Goal: Communication & Community: Answer question/provide support

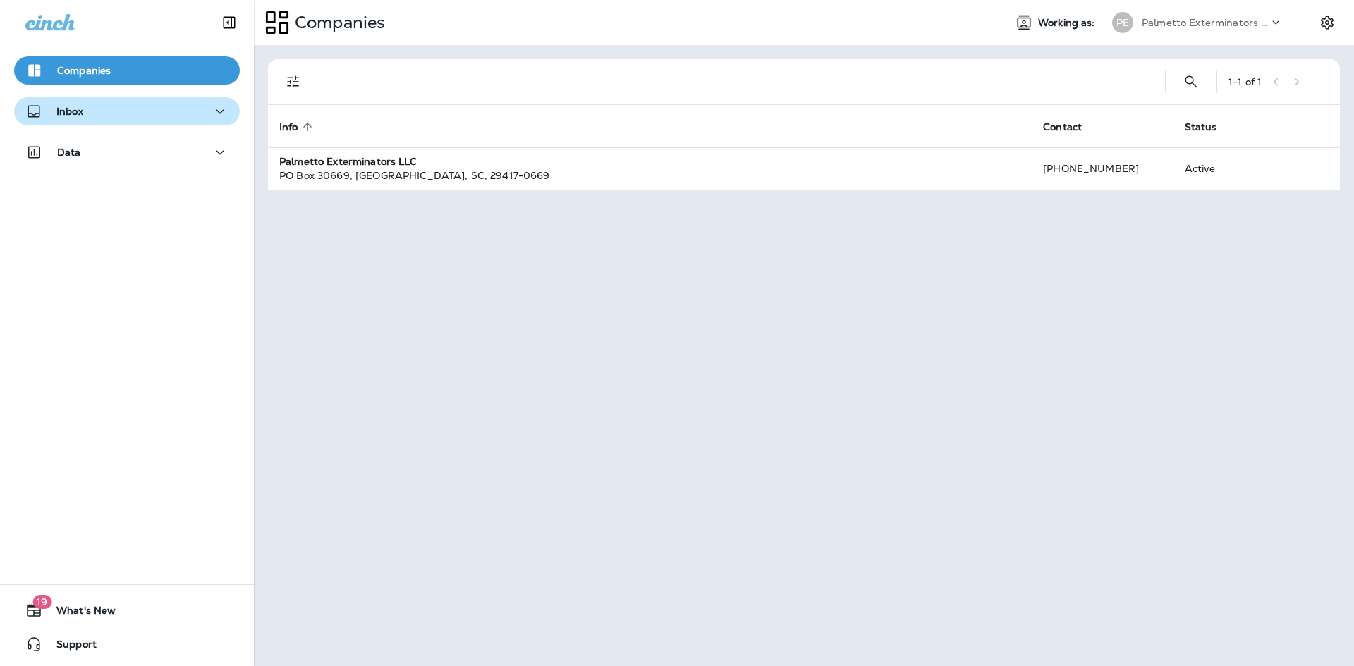
click at [79, 120] on div "Inbox" at bounding box center [54, 112] width 58 height 18
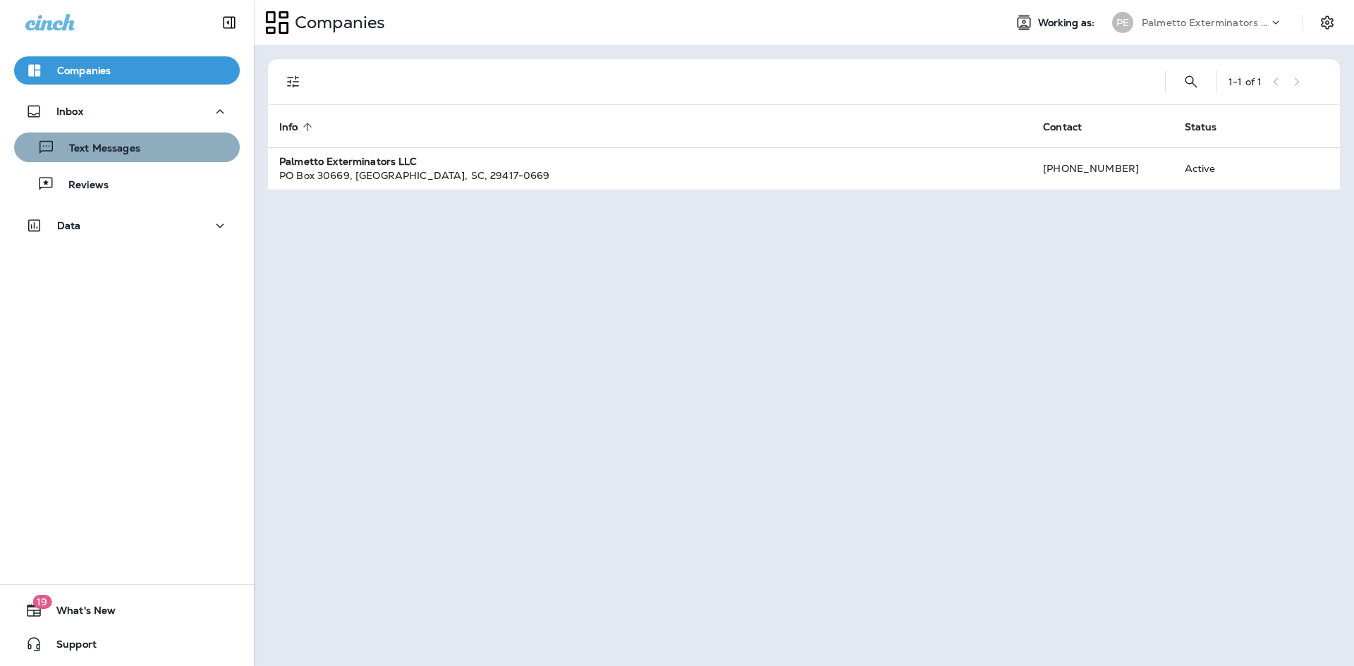
drag, startPoint x: 163, startPoint y: 146, endPoint x: 186, endPoint y: 157, distance: 25.6
click at [163, 149] on div "Text Messages" at bounding box center [127, 147] width 214 height 21
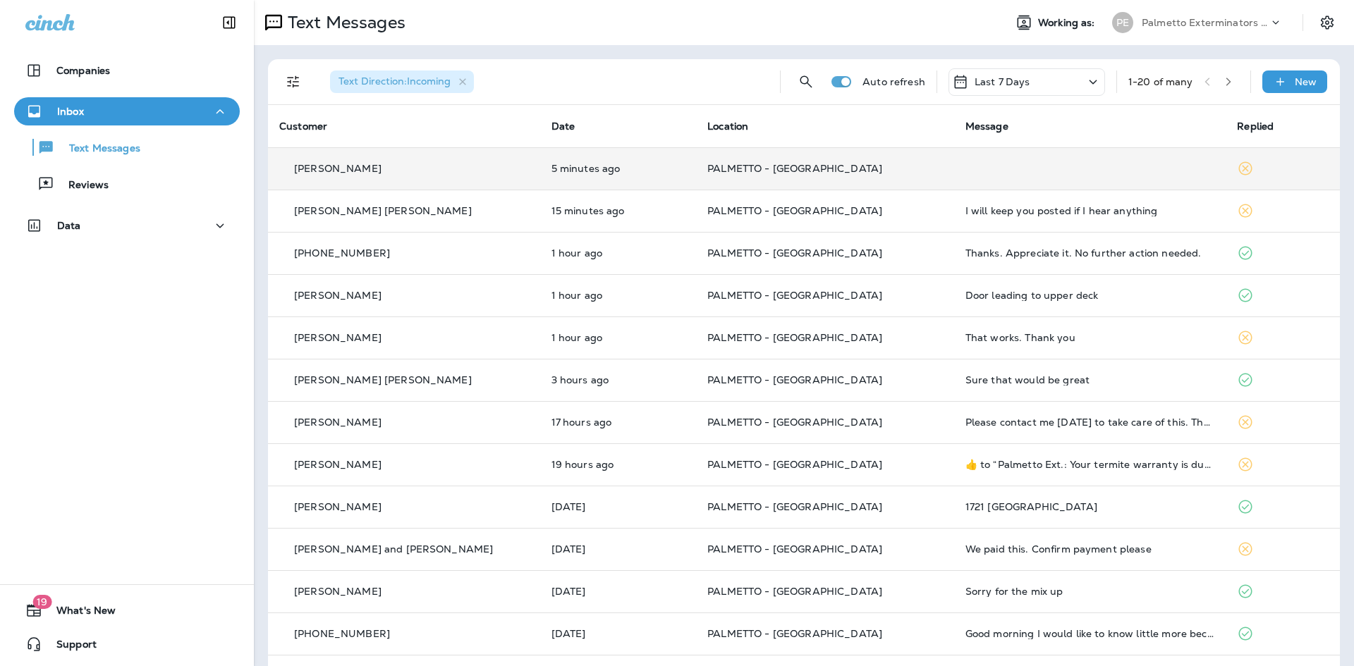
click at [525, 172] on td "[PERSON_NAME]" at bounding box center [404, 168] width 272 height 42
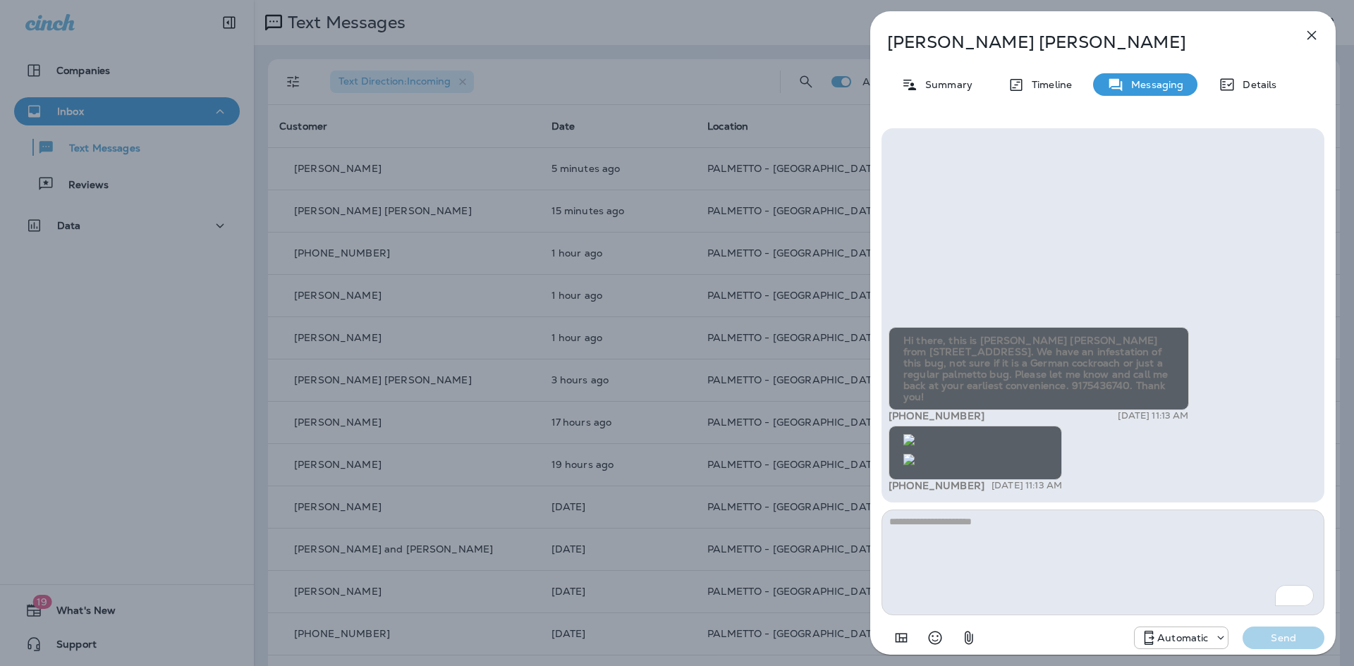
click at [915, 454] on img at bounding box center [908, 459] width 11 height 11
click at [915, 434] on img at bounding box center [908, 439] width 11 height 11
click at [1316, 30] on icon "button" at bounding box center [1311, 35] width 17 height 17
